Goal: Use online tool/utility: Use online tool/utility

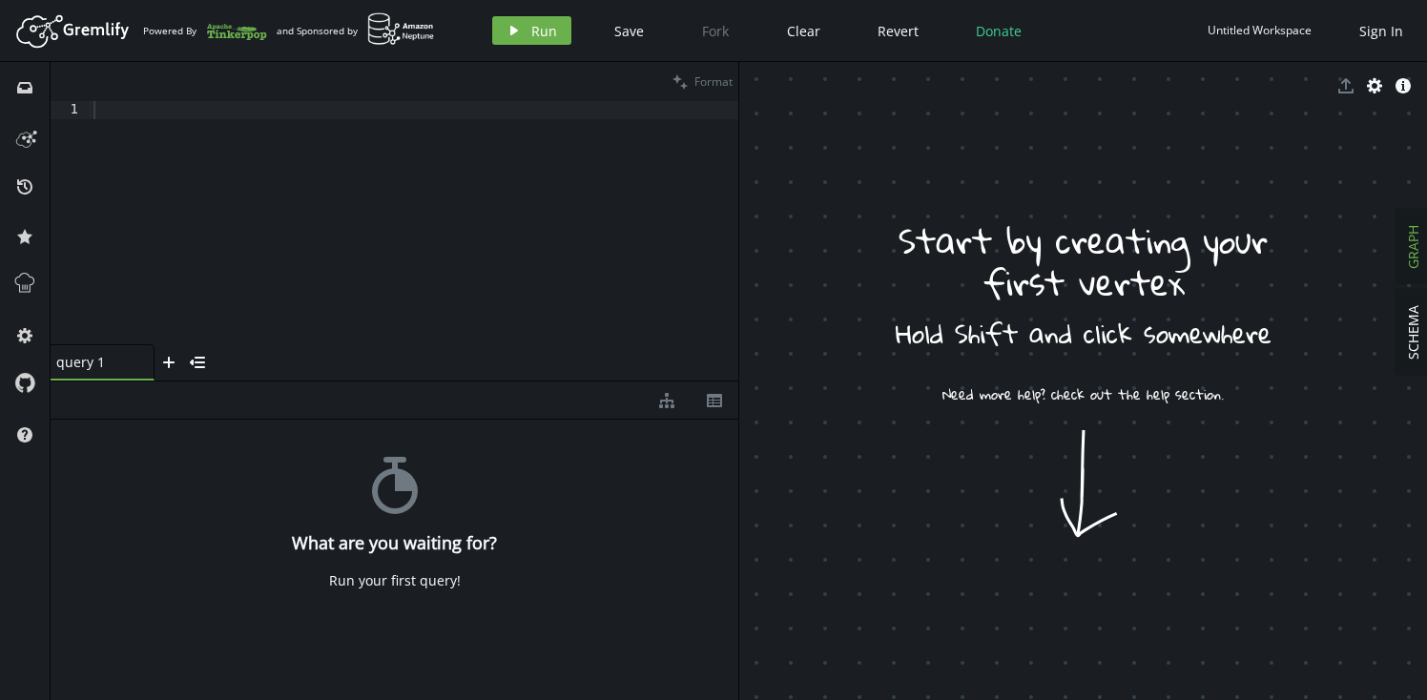
click at [305, 111] on div at bounding box center [414, 241] width 648 height 280
paste textarea
click at [713, 79] on span "Format" at bounding box center [713, 81] width 38 height 16
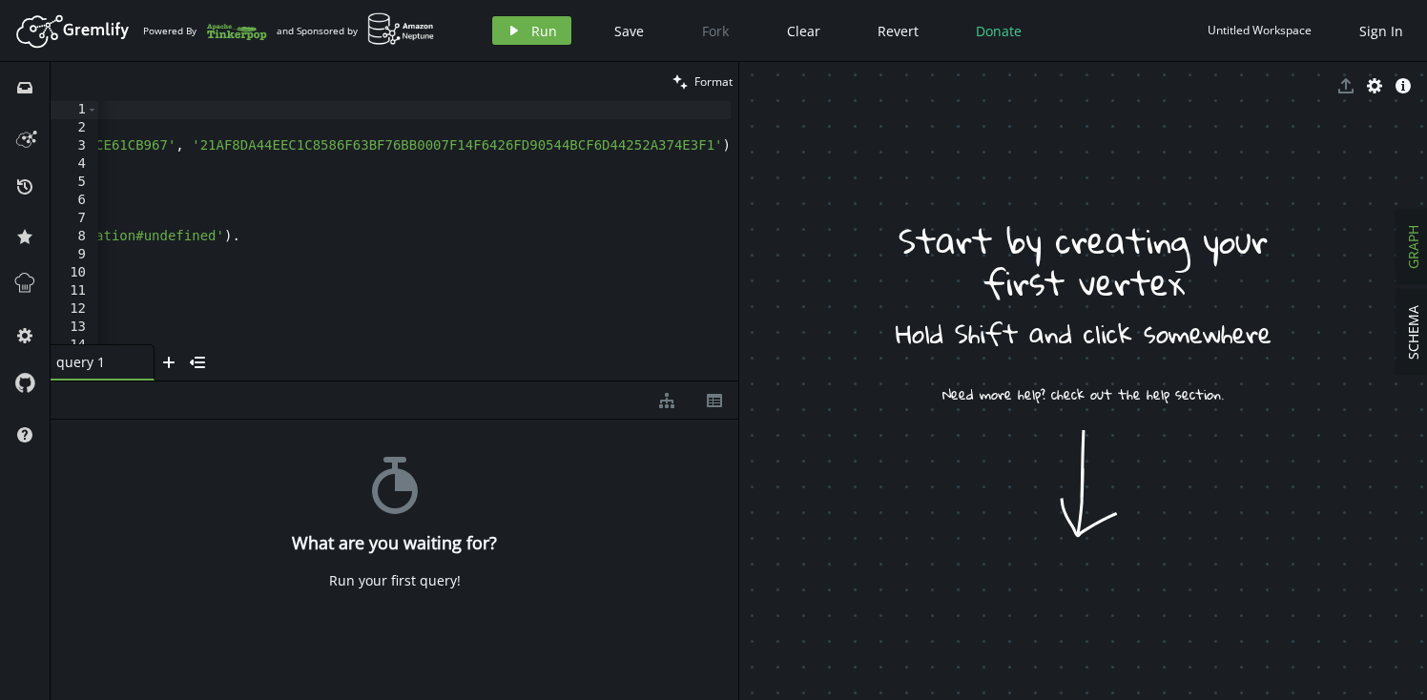
click at [501, 381] on div "diagram-tree th" at bounding box center [395, 400] width 688 height 38
click at [508, 380] on div "query 1 small-cross plus menu-closed" at bounding box center [395, 362] width 688 height 36
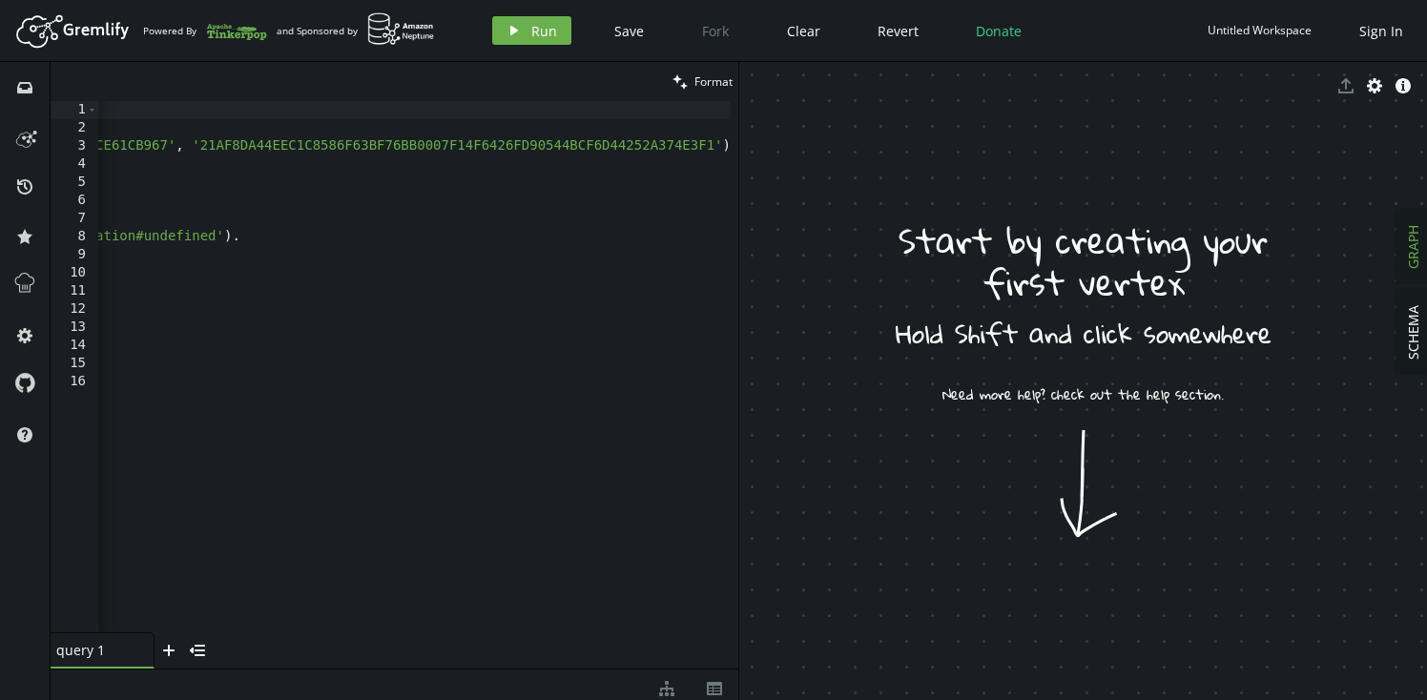
drag, startPoint x: 510, startPoint y: 381, endPoint x: 528, endPoint y: 670, distance: 290.5
click at [528, 669] on div at bounding box center [395, 669] width 688 height 1
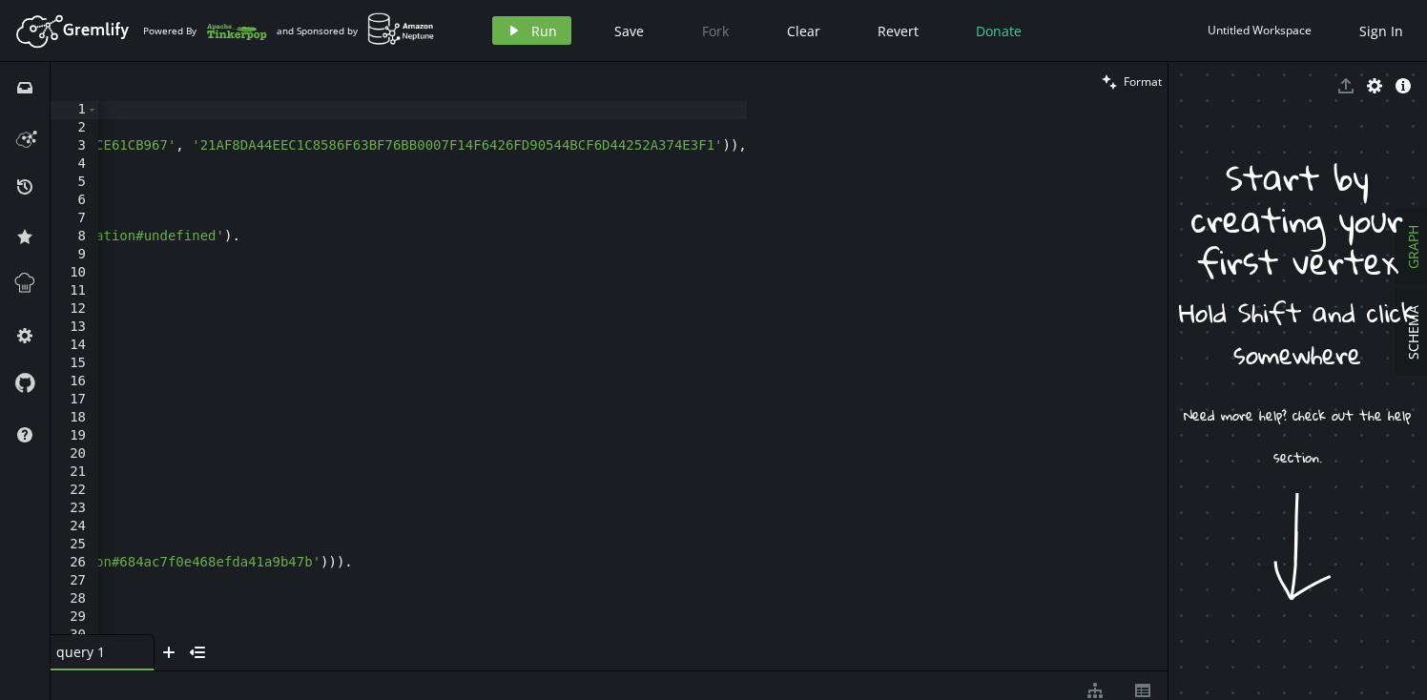
drag, startPoint x: 738, startPoint y: 401, endPoint x: 1173, endPoint y: 403, distance: 434.9
click at [1168, 403] on div at bounding box center [1167, 381] width 1 height 638
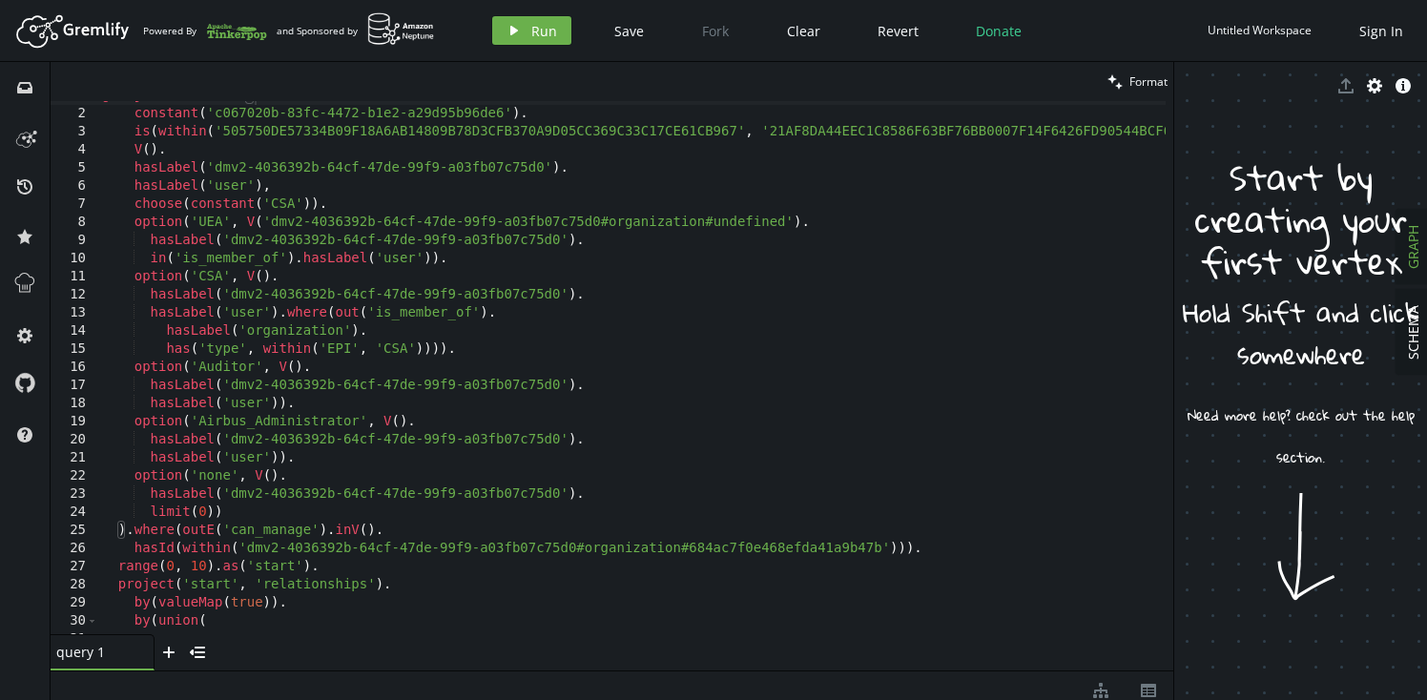
scroll to position [0, 0]
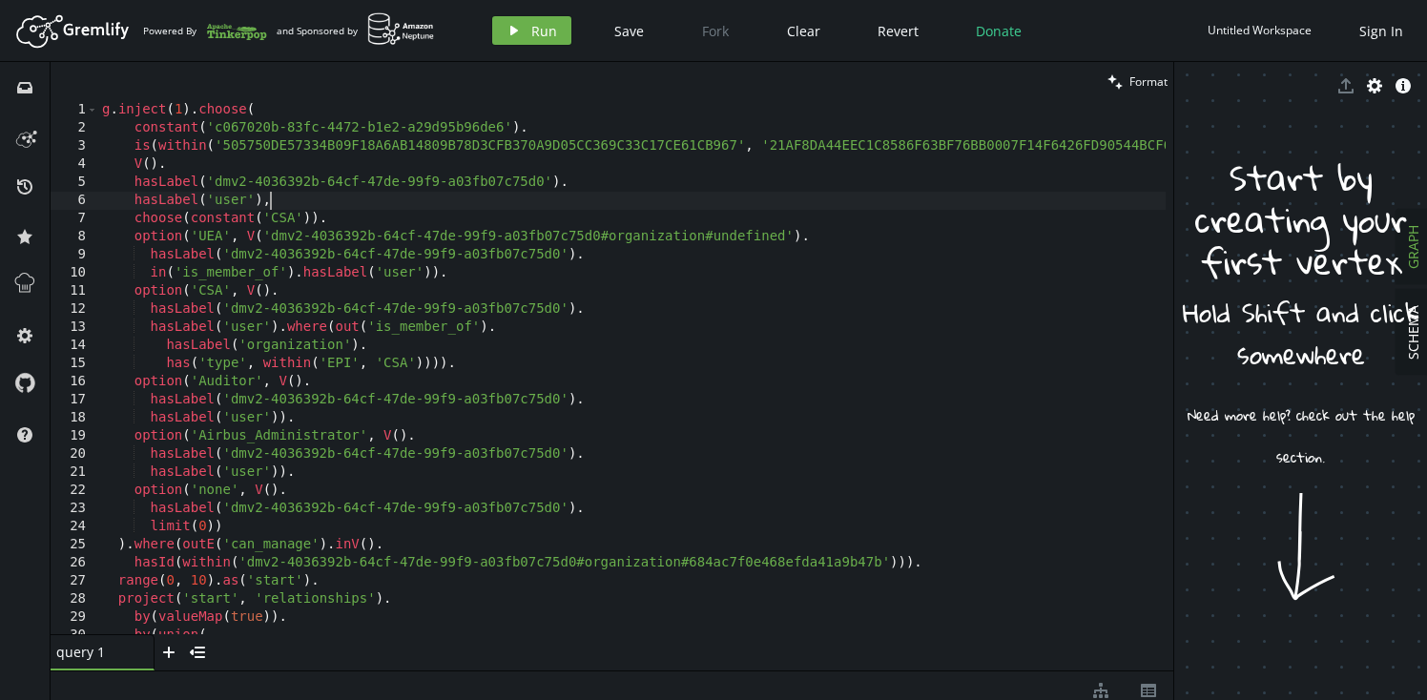
click at [301, 197] on div "g . inject ( 1 ) . choose ( constant ( 'c067020b-83fc-4472-b1e2-a29d95b96de6' )…" at bounding box center [707, 382] width 1218 height 562
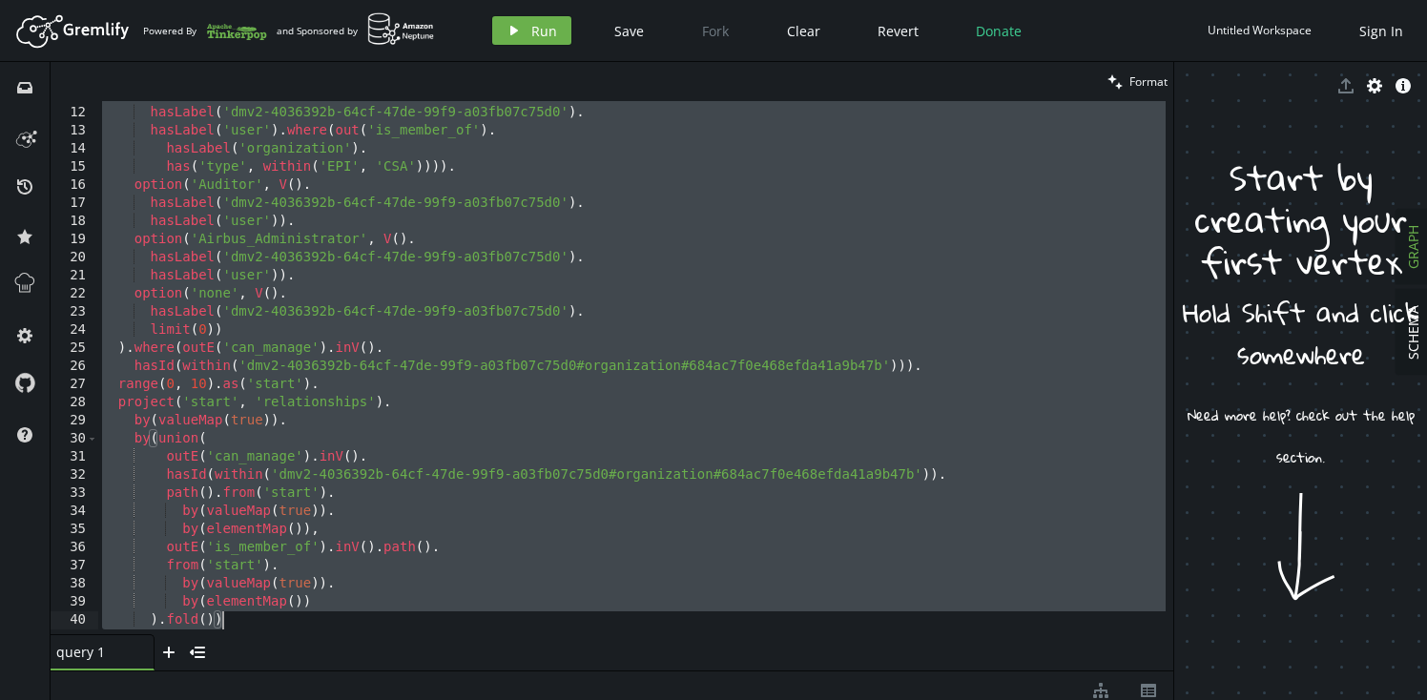
scroll to position [199, 0]
click at [588, 465] on div "hasLabel ( 'dmv2-4036392b-64cf-47de-99f9-a03fb07c75d0' ) . hasLabel ( 'user' ) …" at bounding box center [707, 382] width 1218 height 562
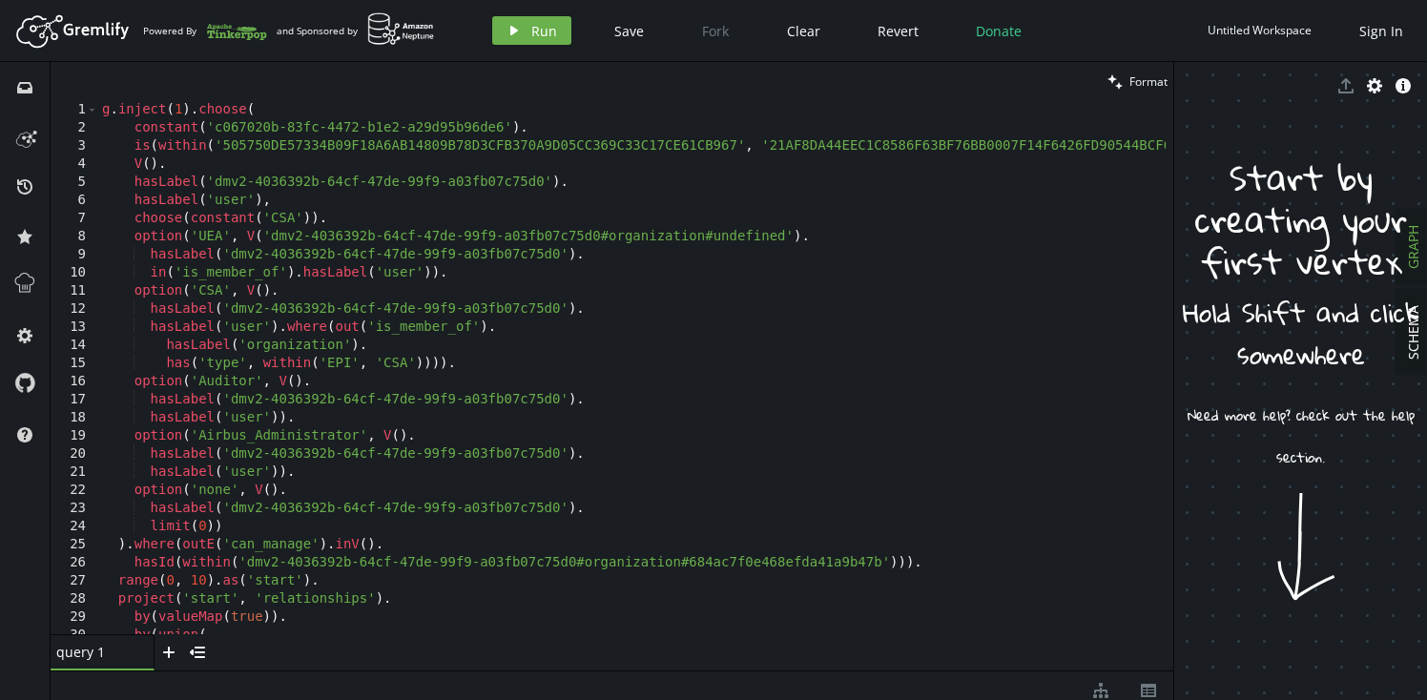
scroll to position [0, 0]
drag, startPoint x: 214, startPoint y: 130, endPoint x: 503, endPoint y: 128, distance: 289.0
click at [503, 128] on div "g . inject ( 1 ) . choose ( constant ( 'c067020b-83fc-4472-b1e2-a29d95b96de6' )…" at bounding box center [707, 382] width 1218 height 562
click at [422, 198] on div "g . inject ( 1 ) . choose ( constant ( 'c067020b-83fc-4472-b1e2-a29d95b96de6' )…" at bounding box center [707, 382] width 1218 height 562
type textarea "hasLabel('user'),"
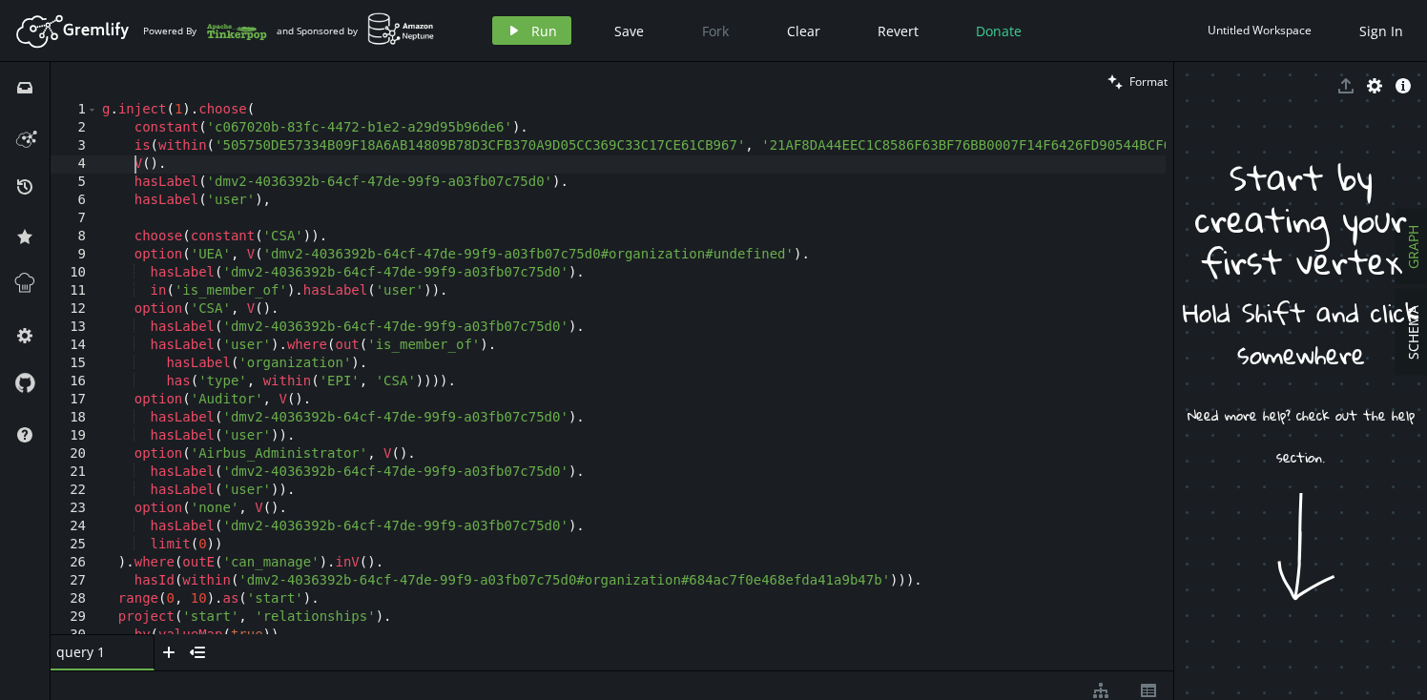
scroll to position [0, 31]
type textarea "V().hasLabel('dmv2-4036392b-64cf-47de-99f9-a03fb07c75d0').hasLabel('user'),"
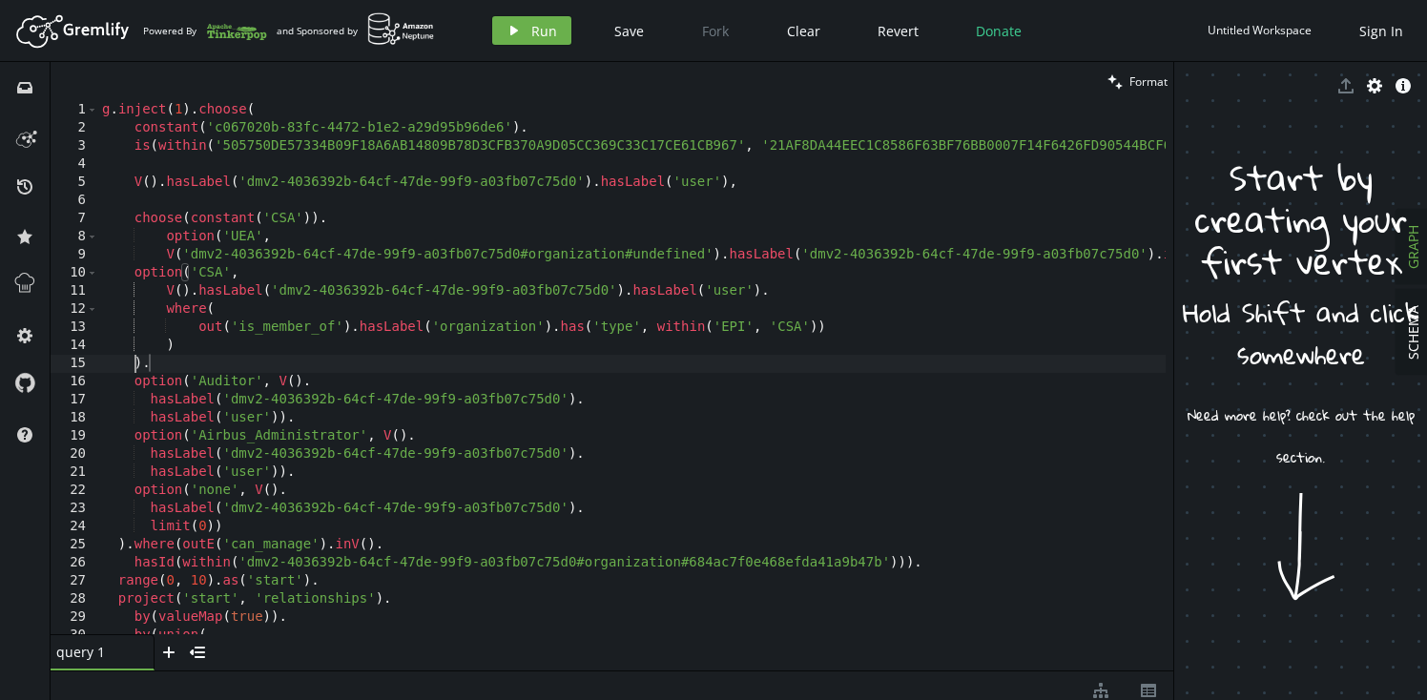
scroll to position [0, 47]
click at [792, 259] on div "g . inject ( 1 ) . choose ( constant ( 'c067020b-83fc-4472-b1e2-a29d95b96de6' )…" at bounding box center [779, 382] width 1362 height 562
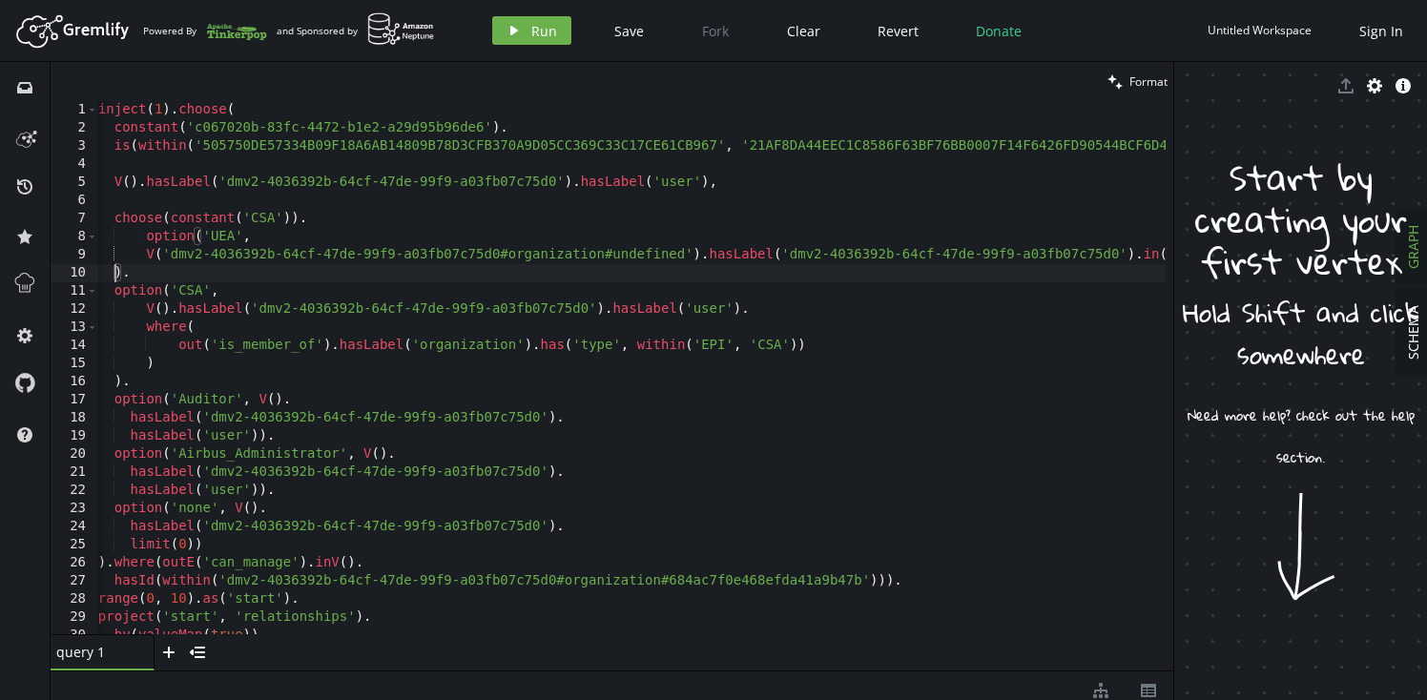
scroll to position [4, 0]
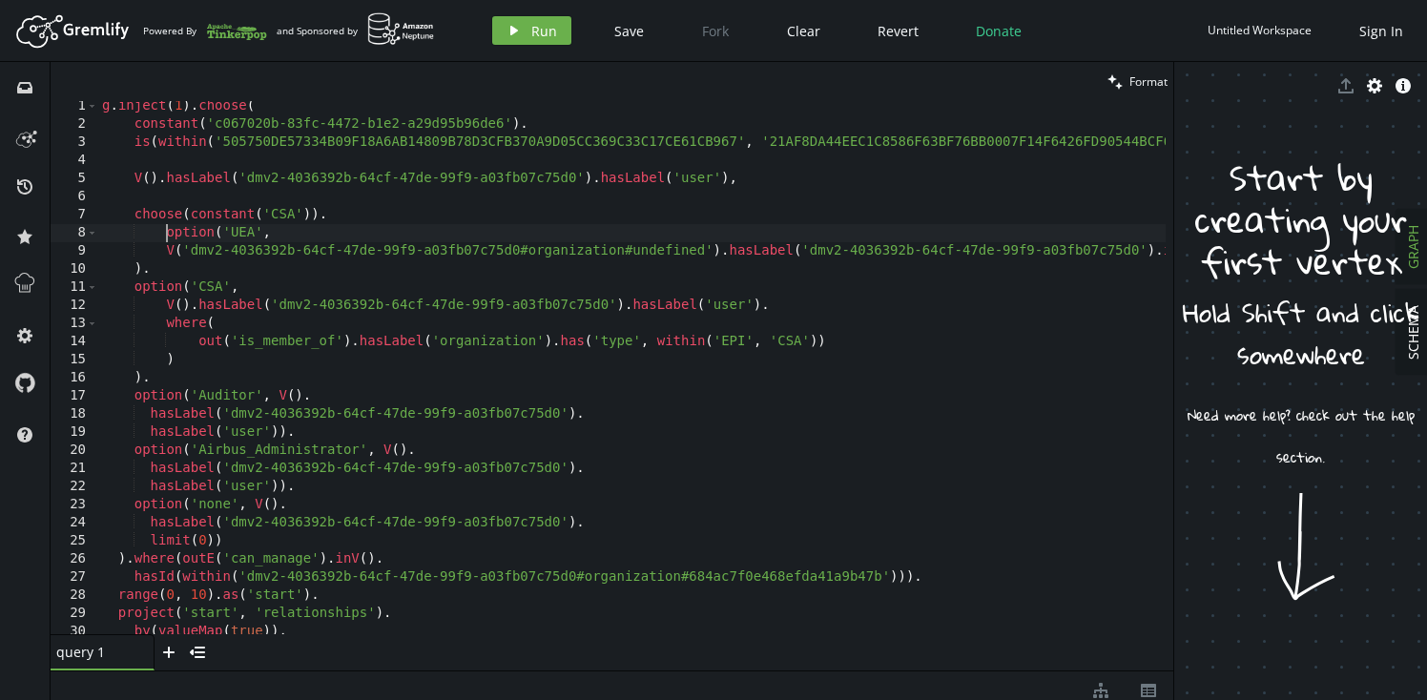
click at [165, 235] on div "g . inject ( 1 ) . choose ( constant ( 'c067020b-83fc-4472-b1e2-a29d95b96de6' )…" at bounding box center [771, 378] width 1346 height 562
type textarea "choose(constant('CSA'))."
type textarea "V().hasLabel('dmv2-4036392b-64cf-47de-99f9-a03fb07c75d0').hasLabel('user'),"
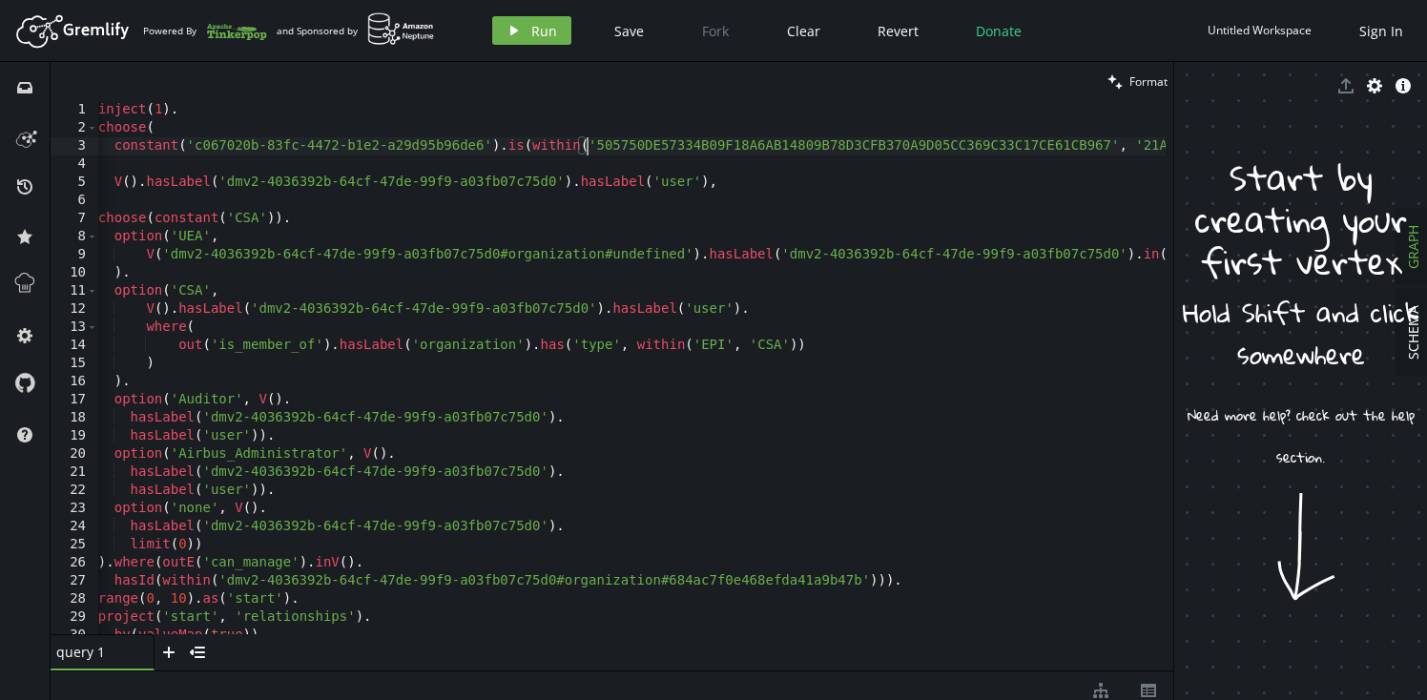
scroll to position [0, 63]
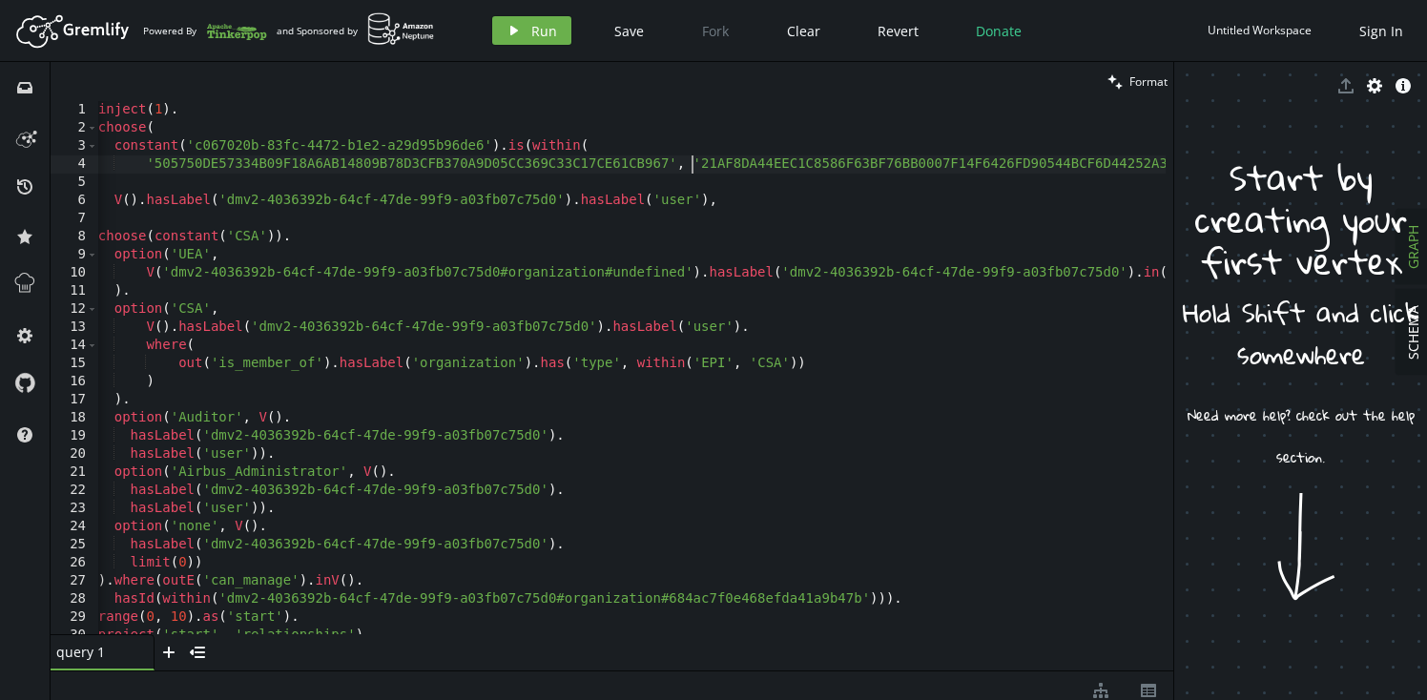
click at [691, 164] on div "g . inject ( 1 ) . choose ( constant ( 'c067020b-83fc-4472-b1e2-a29d95b96de6' )…" at bounding box center [751, 382] width 1346 height 562
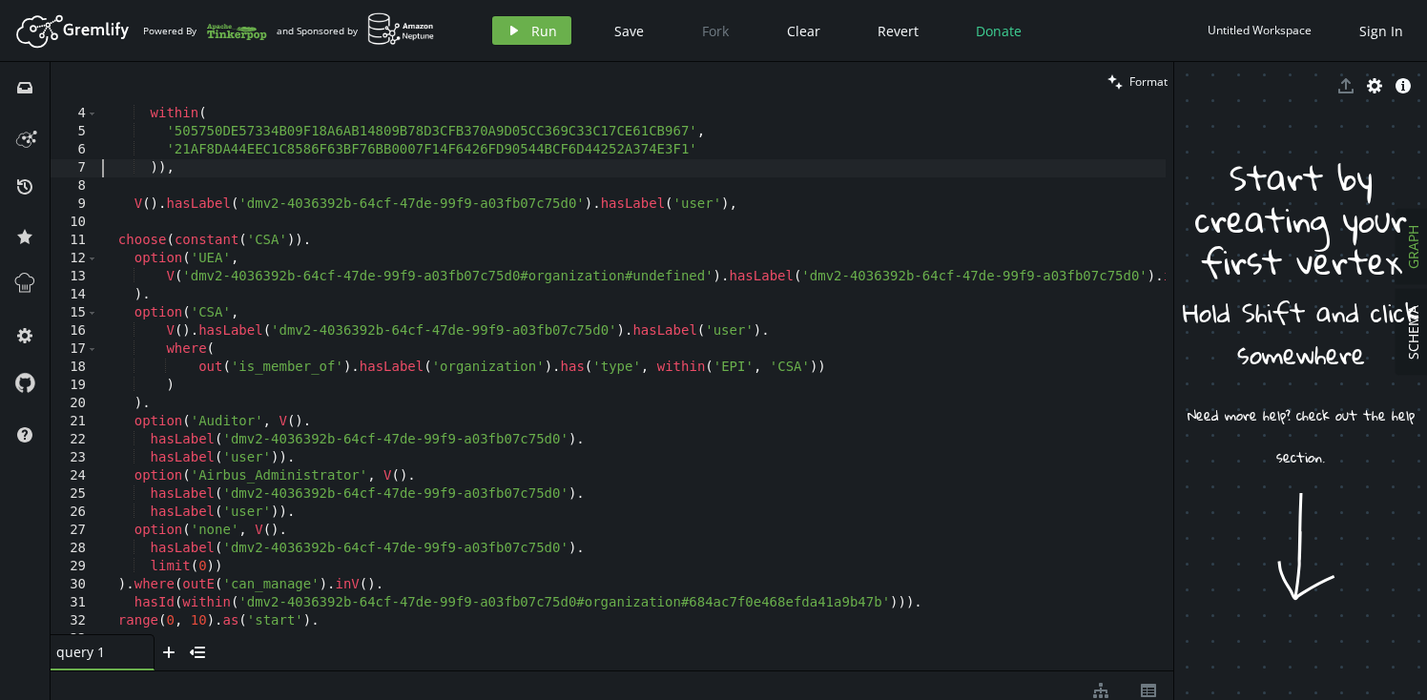
scroll to position [63, 0]
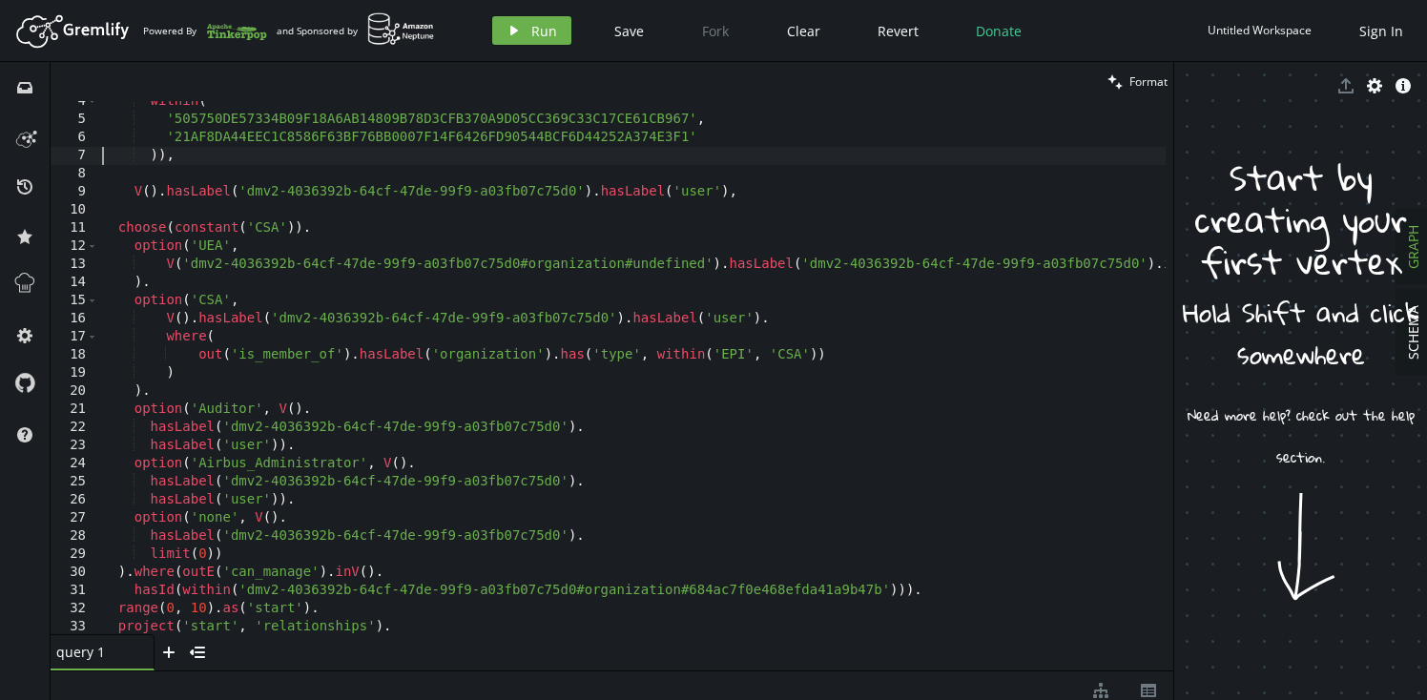
click at [319, 441] on div "within ( '505750DE57334B09F18A6AB14809B78D3CFB370A9D05CC369C33C17CE61CB967' , '…" at bounding box center [771, 374] width 1346 height 562
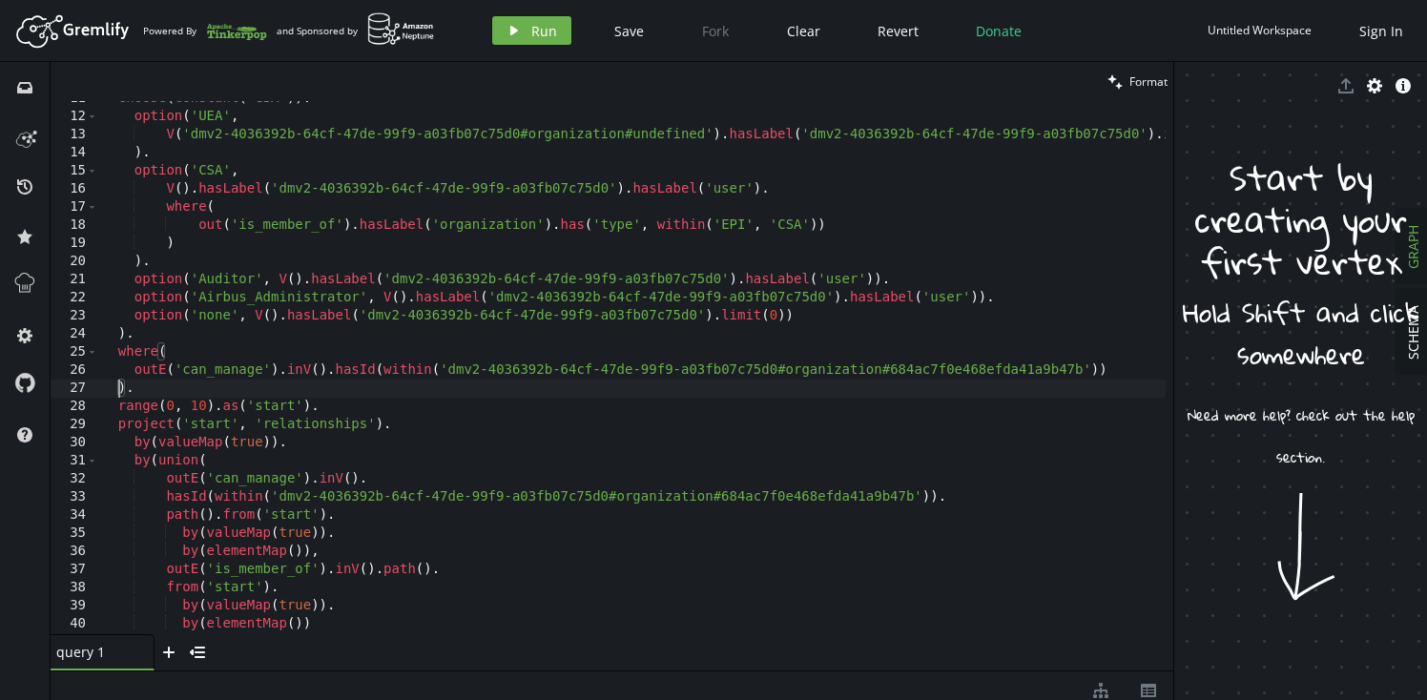
scroll to position [193, 0]
click at [236, 206] on div "choose ( constant ( 'CSA' )) . option ( 'UEA' , V ( 'dmv2-4036392b-64cf-47de-99…" at bounding box center [771, 371] width 1346 height 562
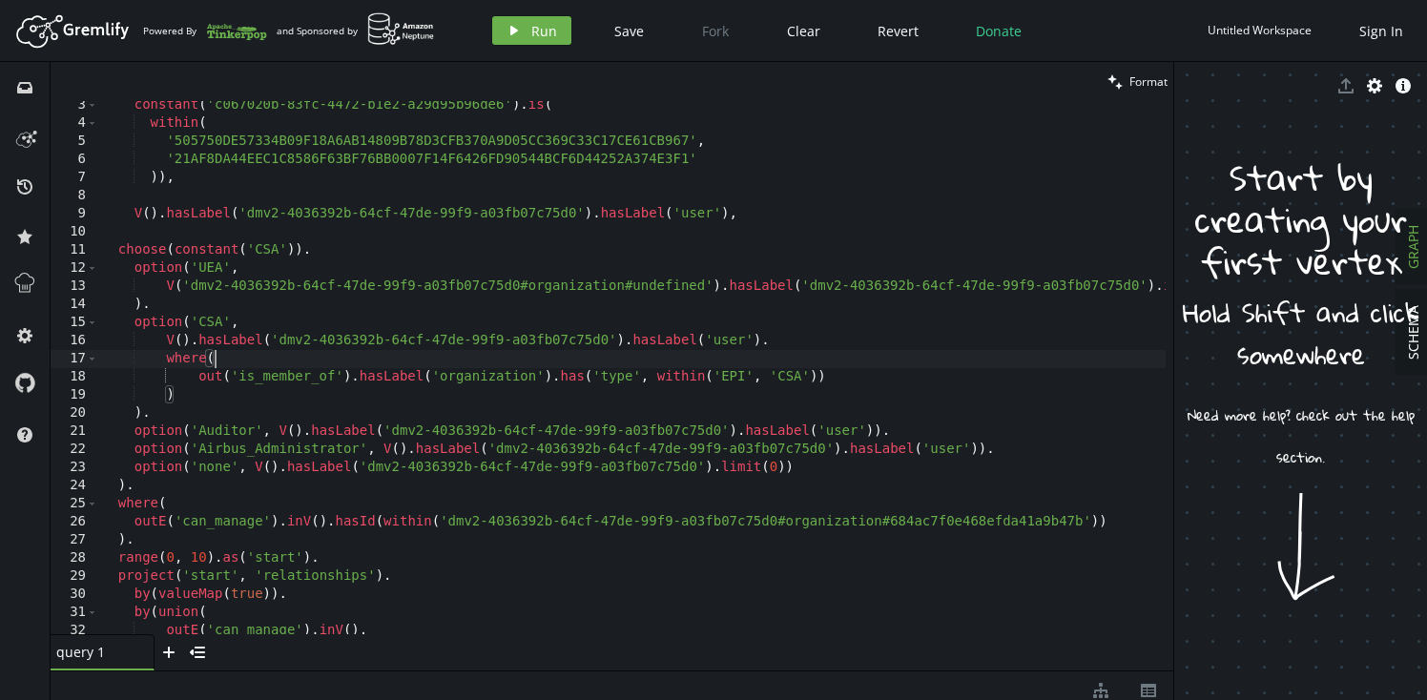
scroll to position [37, 0]
drag, startPoint x: 128, startPoint y: 491, endPoint x: 128, endPoint y: 136, distance: 354.8
click at [128, 139] on div "constant ( 'c067020b-83fc-4472-b1e2-a29d95b96de6' ) . is ( within ( '505750DE57…" at bounding box center [771, 380] width 1346 height 562
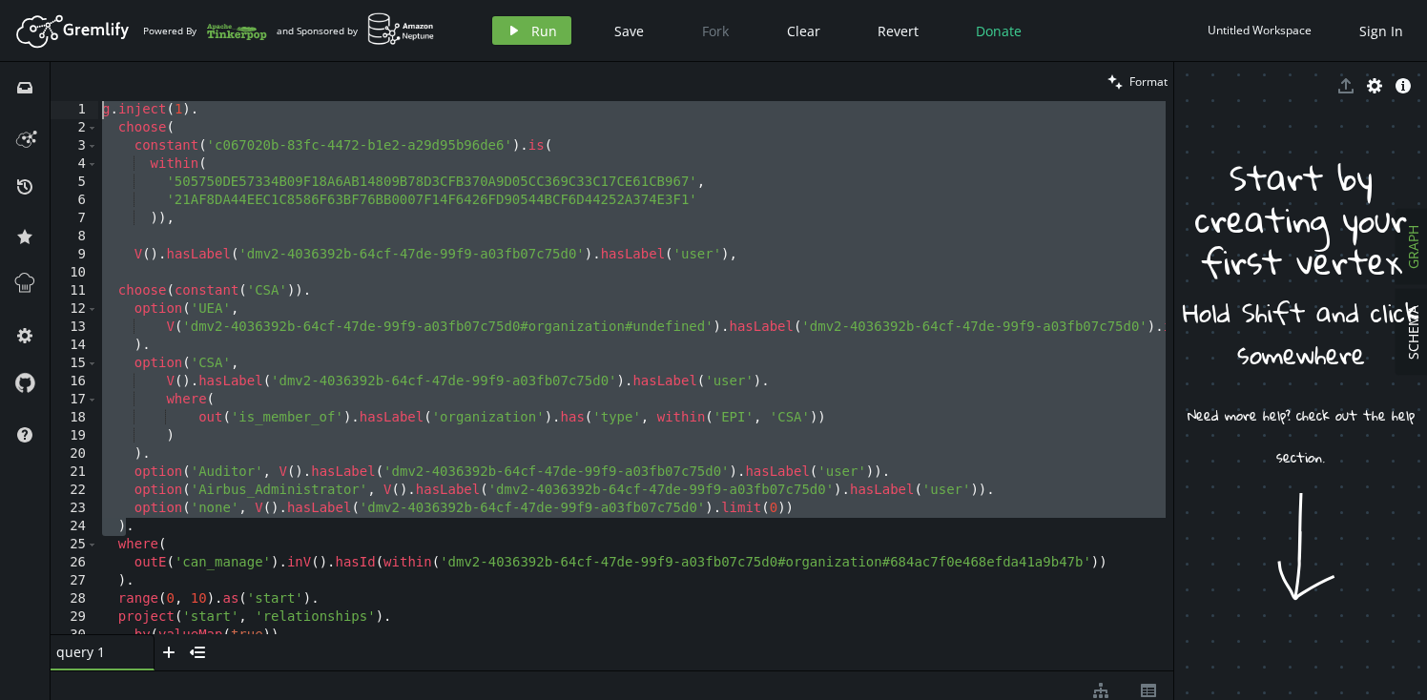
scroll to position [0, 0]
click at [101, 113] on div "g . inject ( 1 ) . choose ( constant ( 'c067020b-83fc-4472-b1e2-a29d95b96de6' )…" at bounding box center [771, 382] width 1346 height 562
type textarea "g.inject(1). choose("
